Goal: Book appointment/travel/reservation

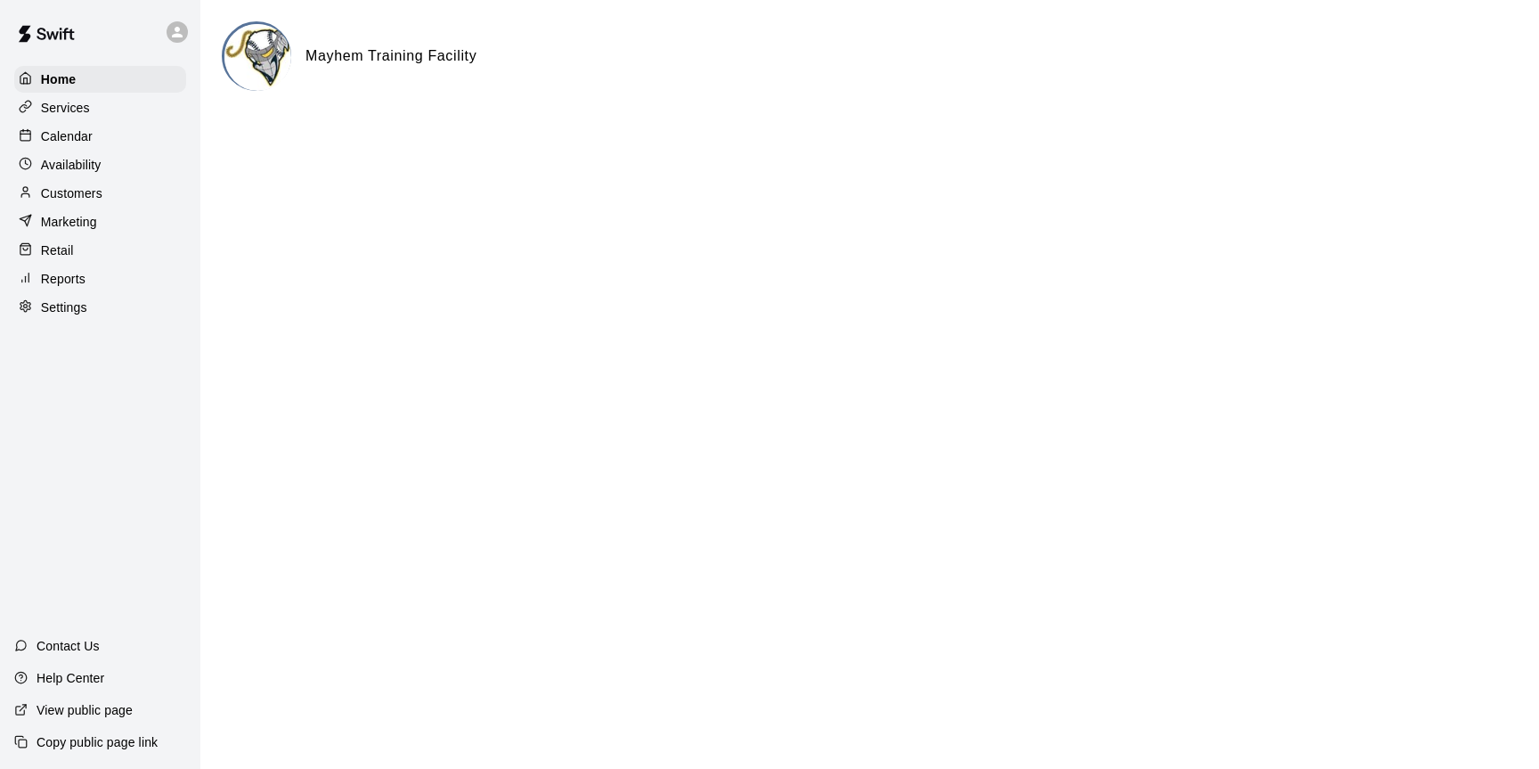
click at [65, 141] on p "Calendar" at bounding box center [67, 136] width 52 height 18
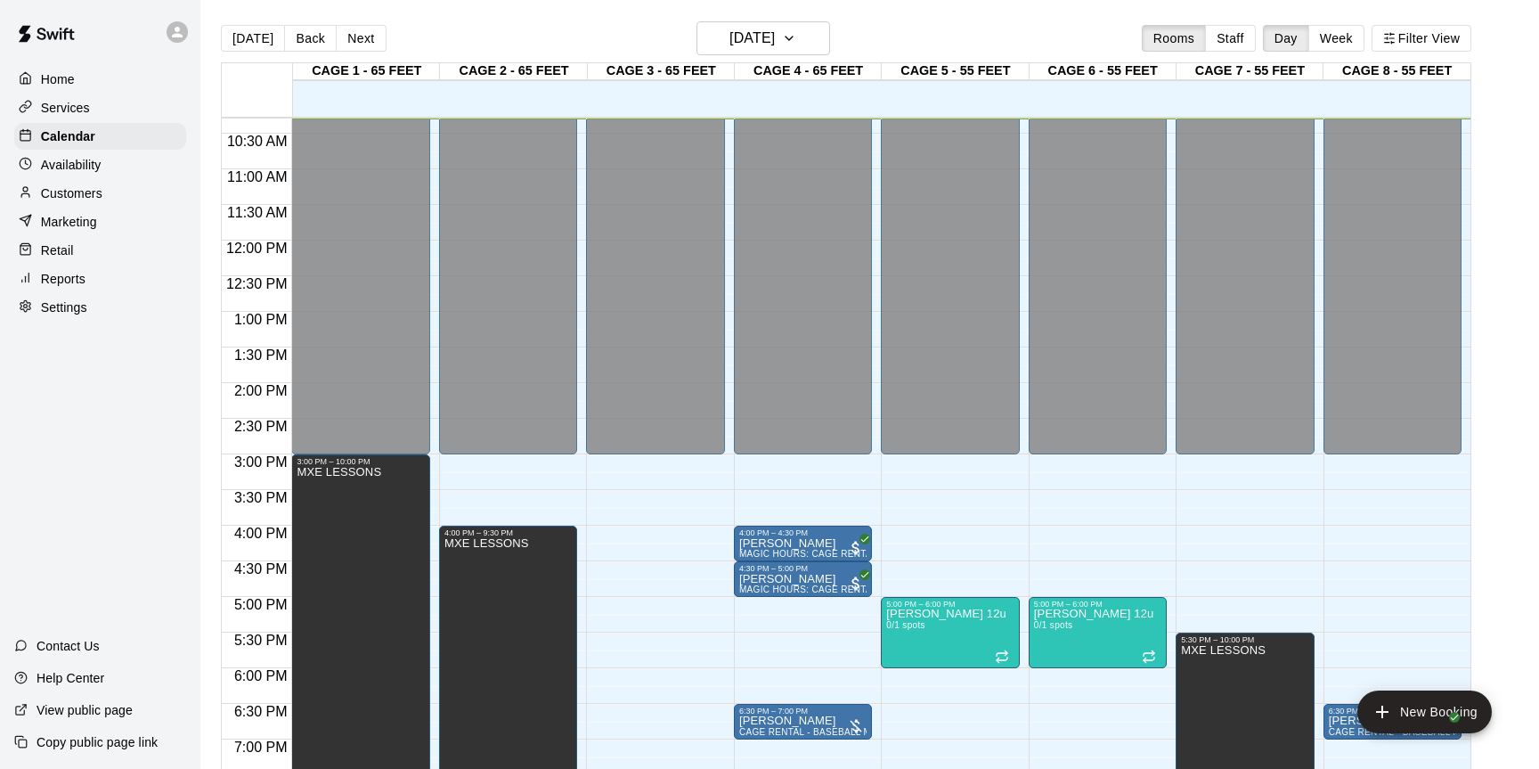
scroll to position [29, 0]
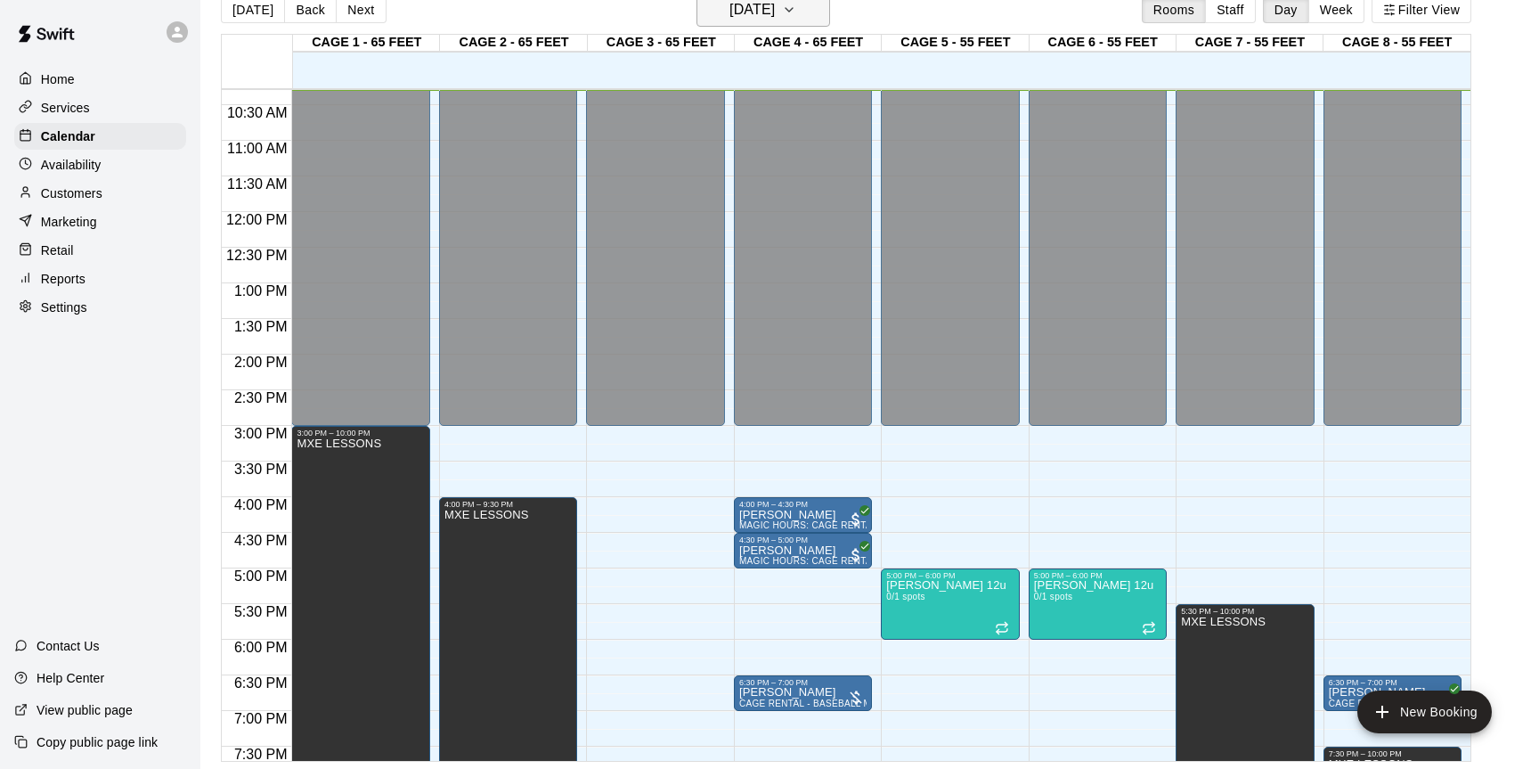
click at [796, 16] on icon "button" at bounding box center [789, 9] width 14 height 21
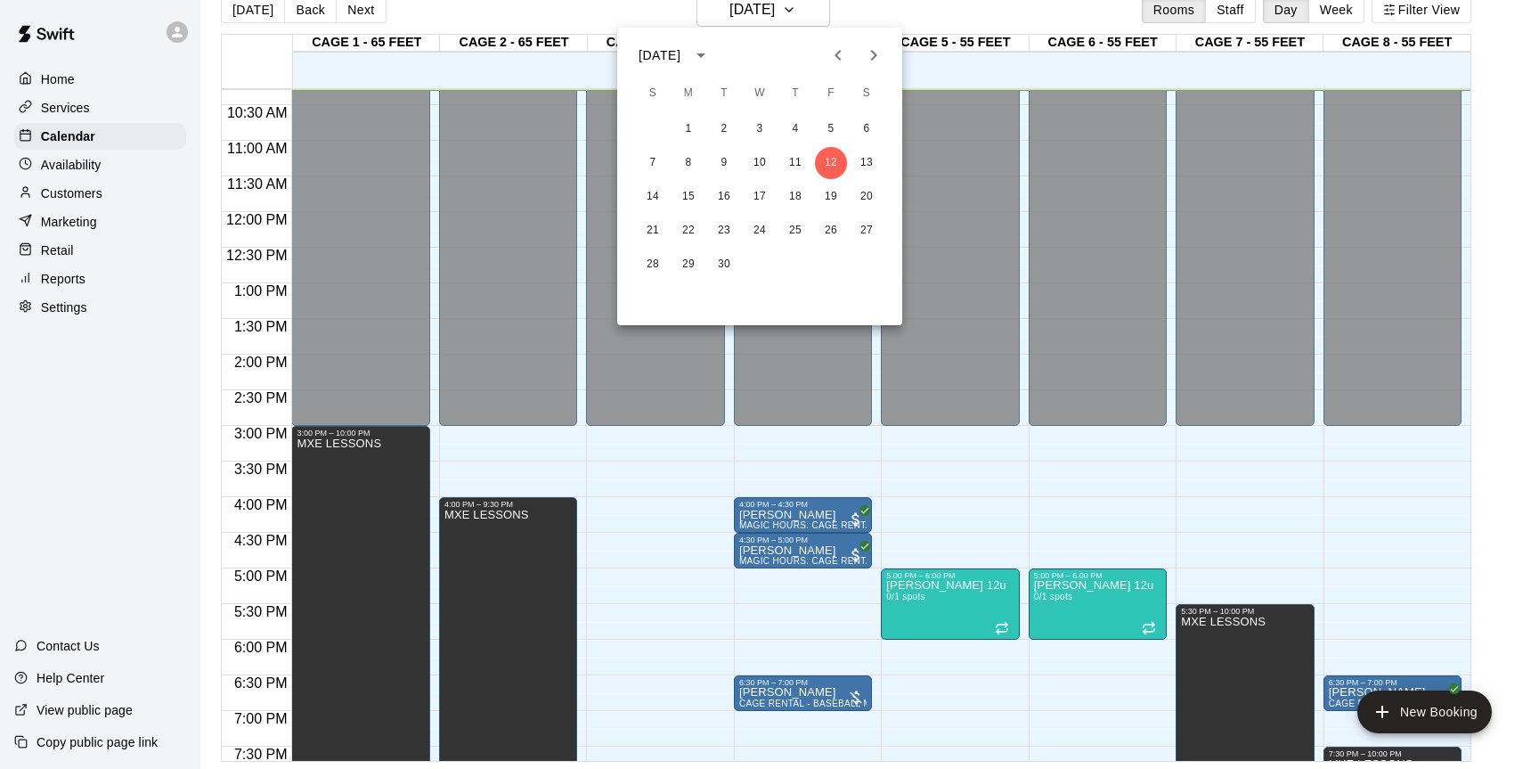
click at [872, 49] on icon "Next month" at bounding box center [873, 55] width 21 height 21
click at [649, 192] on button "12" at bounding box center [653, 197] width 32 height 32
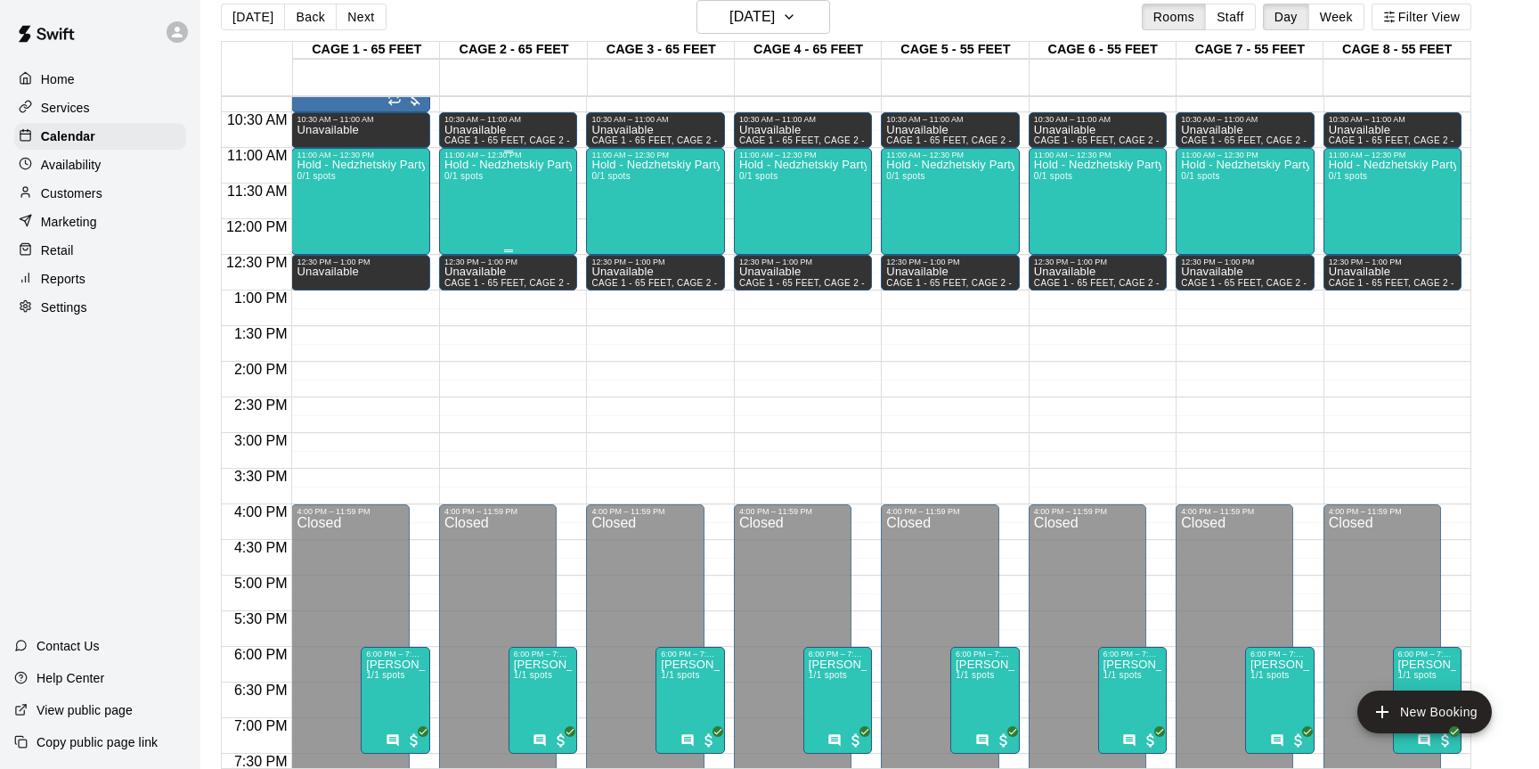
click at [541, 213] on div "Hold - Nedzhetskiy Party 0/1 spots" at bounding box center [508, 543] width 127 height 769
click at [460, 177] on icon "edit" at bounding box center [463, 177] width 21 height 21
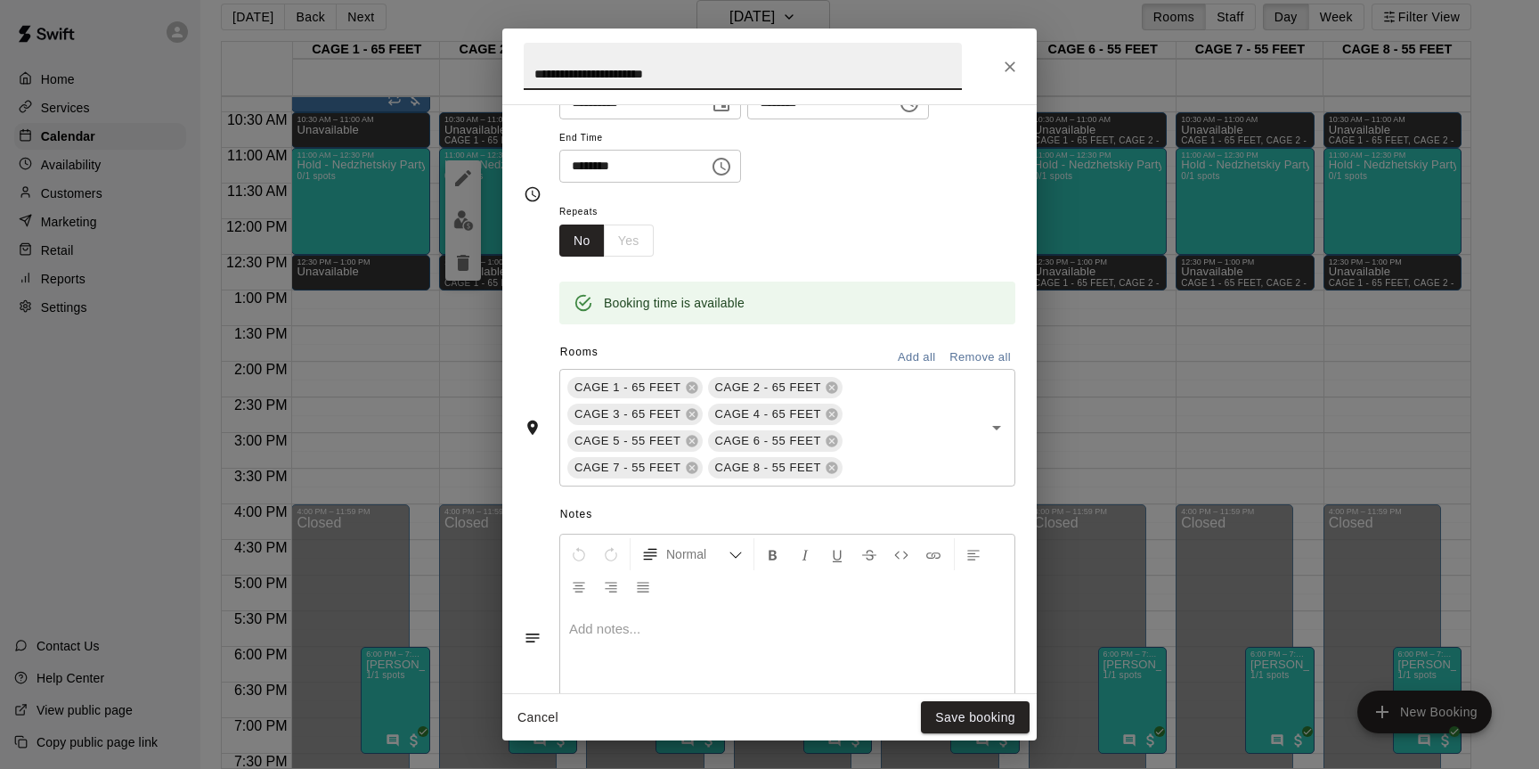
scroll to position [321, 0]
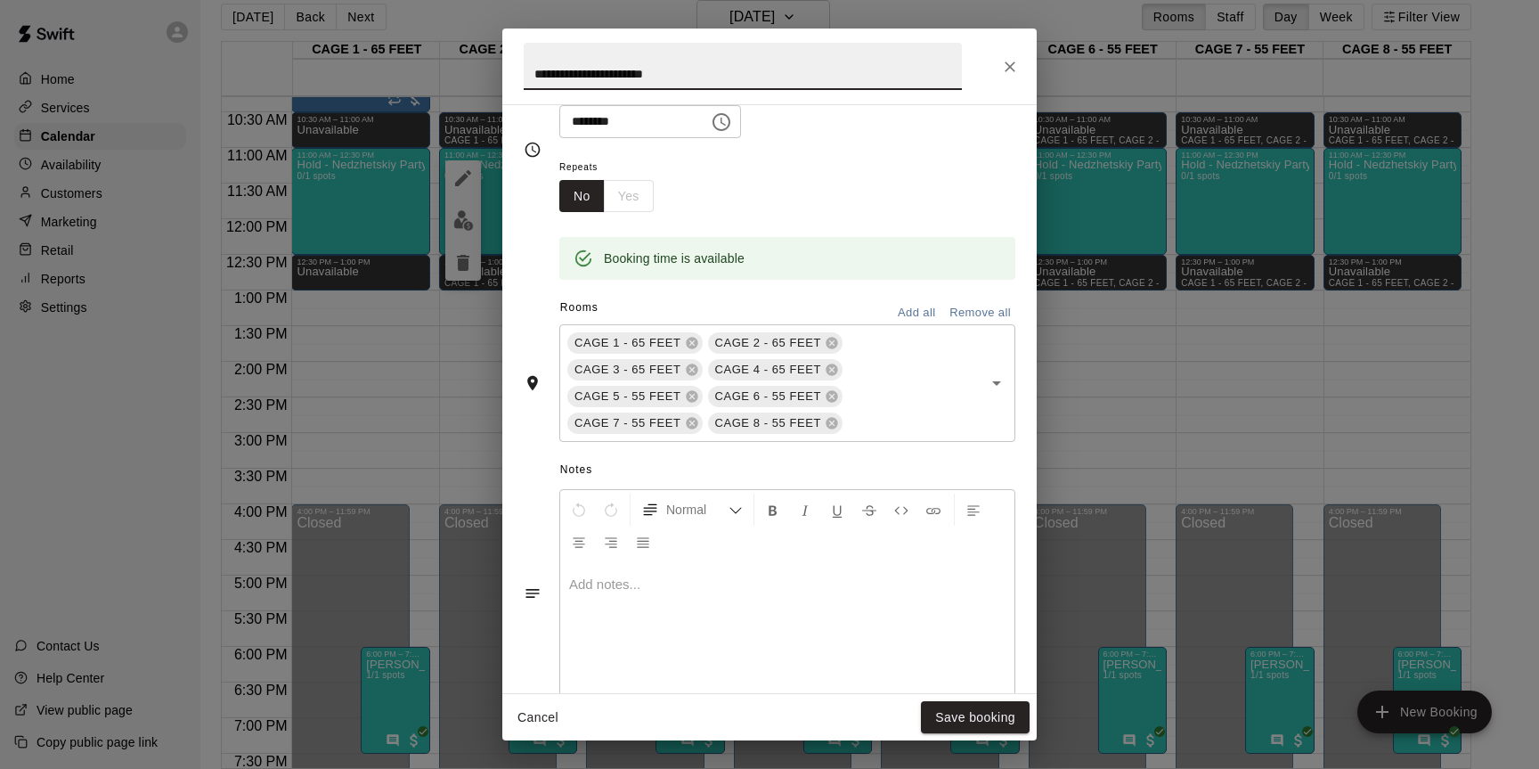
click at [664, 587] on p at bounding box center [787, 585] width 437 height 18
click at [966, 714] on button "Save booking" at bounding box center [975, 717] width 109 height 33
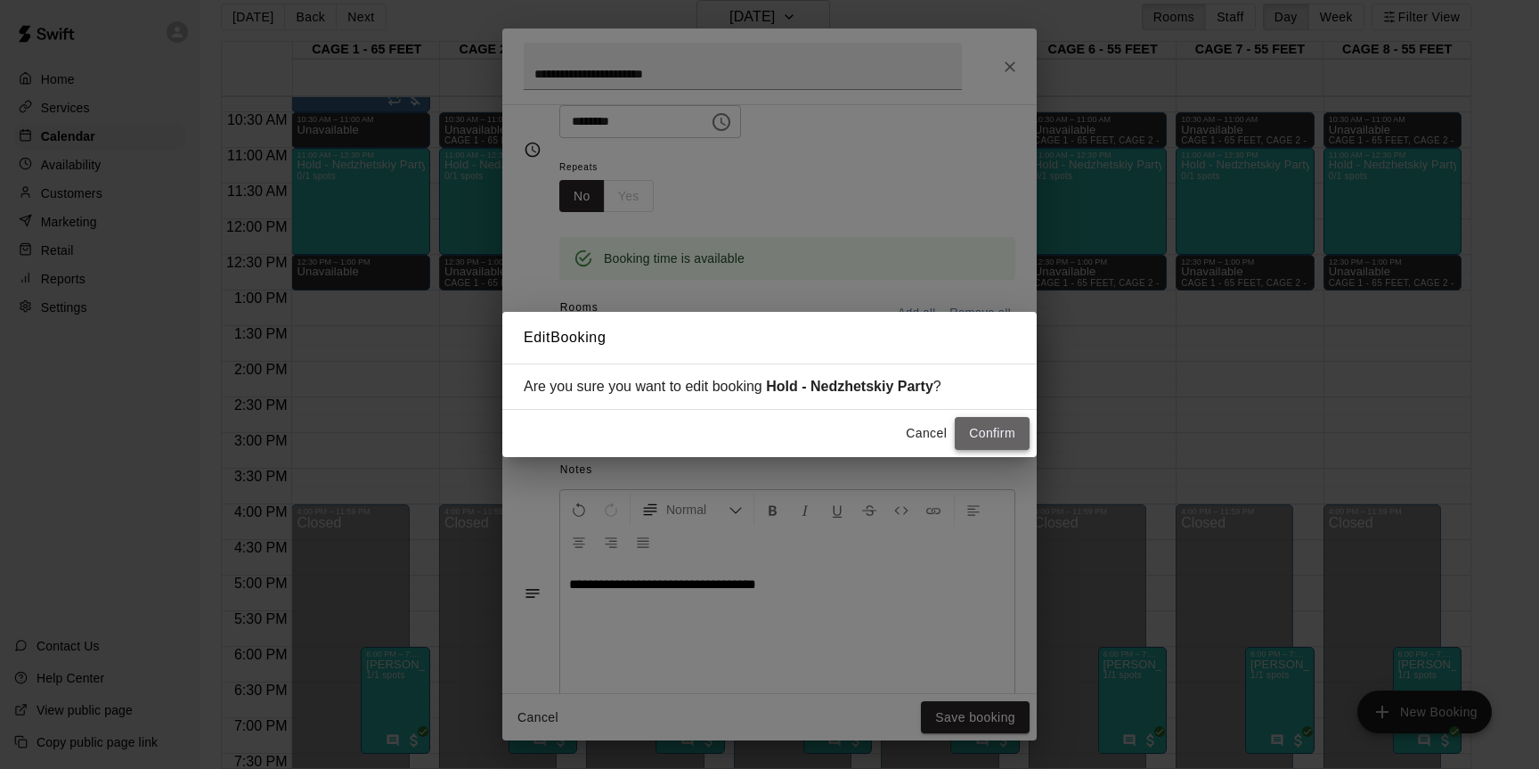
click at [970, 437] on button "Confirm" at bounding box center [992, 433] width 75 height 33
